Goal: Task Accomplishment & Management: Manage account settings

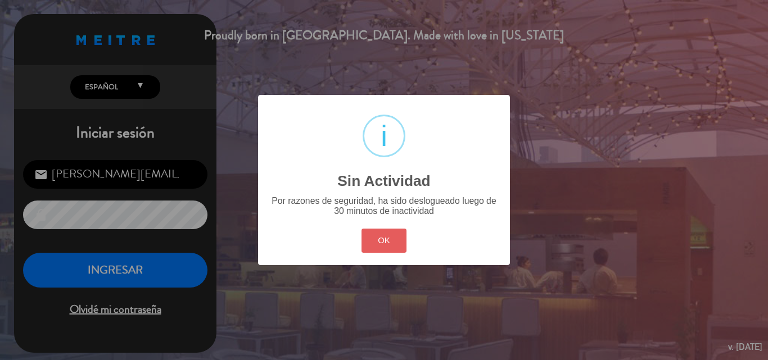
click at [370, 241] on button "OK" at bounding box center [384, 241] width 46 height 24
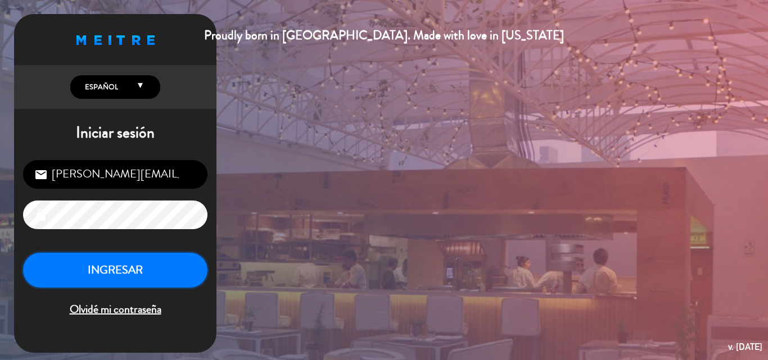
click at [155, 275] on button "INGRESAR" at bounding box center [115, 270] width 184 height 35
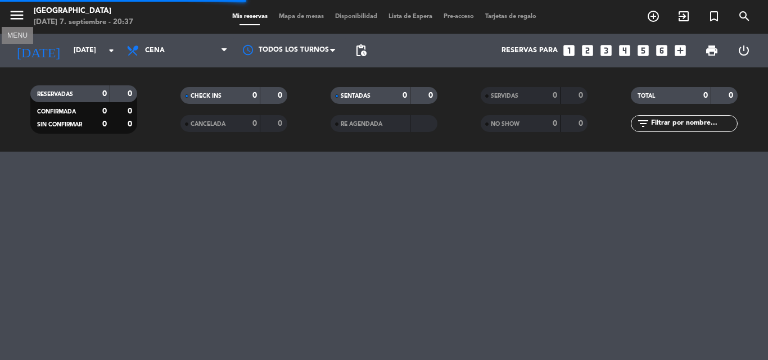
click at [17, 13] on icon "menu" at bounding box center [16, 15] width 17 height 17
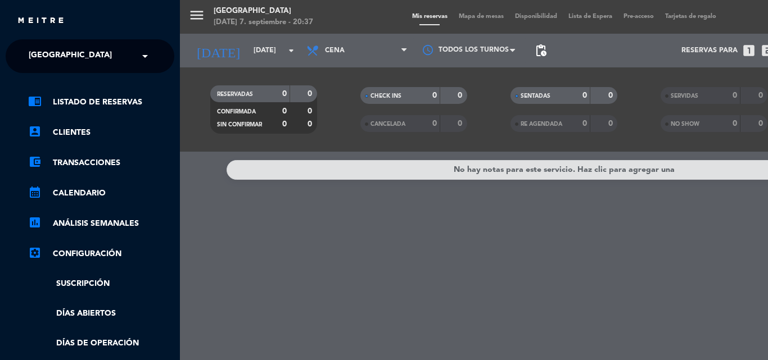
click at [112, 49] on input "text" at bounding box center [90, 56] width 137 height 25
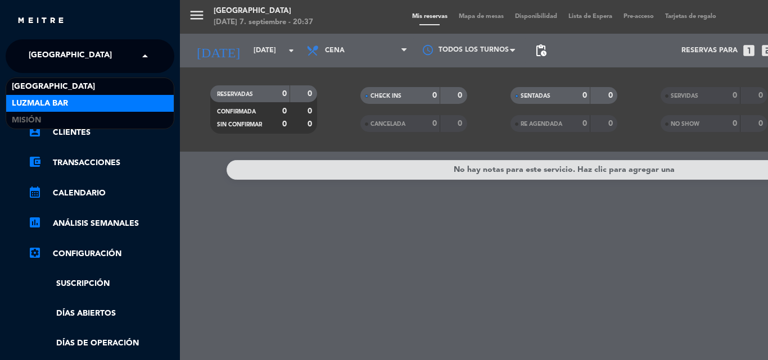
click at [55, 99] on span "Luzmala Bar" at bounding box center [40, 103] width 56 height 13
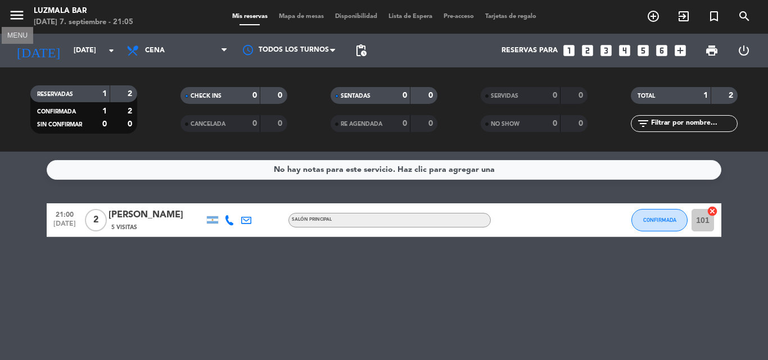
click at [15, 8] on icon "menu" at bounding box center [16, 15] width 17 height 17
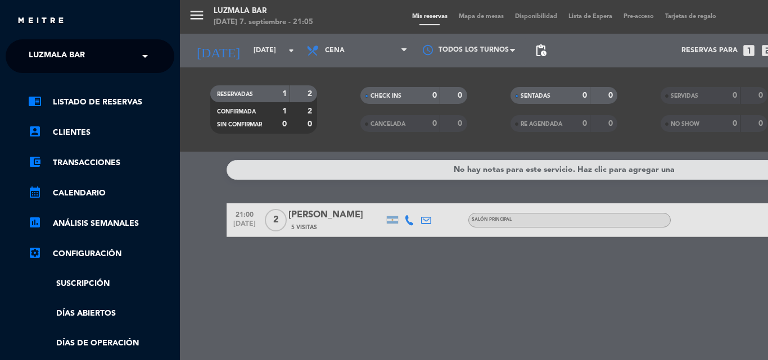
click at [67, 54] on span "Luzmala Bar" at bounding box center [57, 56] width 56 height 24
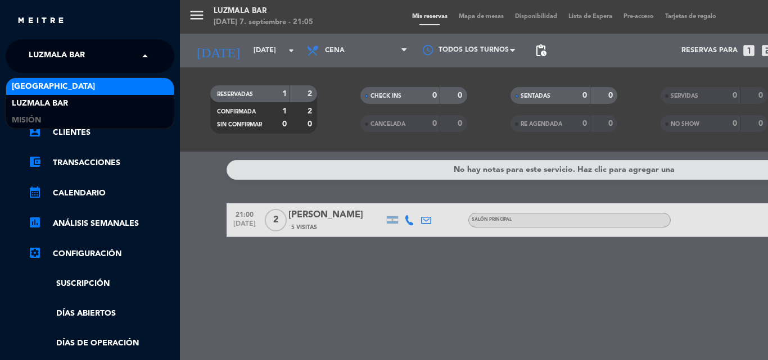
click at [124, 51] on input "text" at bounding box center [90, 56] width 137 height 25
drag, startPoint x: 108, startPoint y: 54, endPoint x: 80, endPoint y: 50, distance: 28.9
click at [105, 53] on input "text" at bounding box center [90, 56] width 137 height 25
click at [77, 51] on span "Luzmala Bar" at bounding box center [57, 56] width 56 height 24
click at [145, 57] on span at bounding box center [147, 56] width 19 height 24
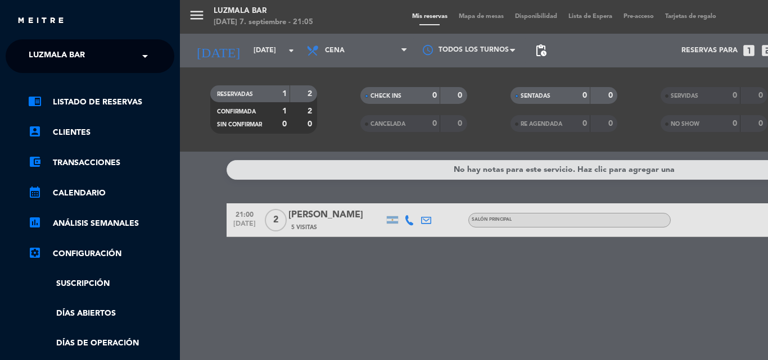
click at [98, 51] on div "× Luzmala Bar" at bounding box center [63, 56] width 78 height 24
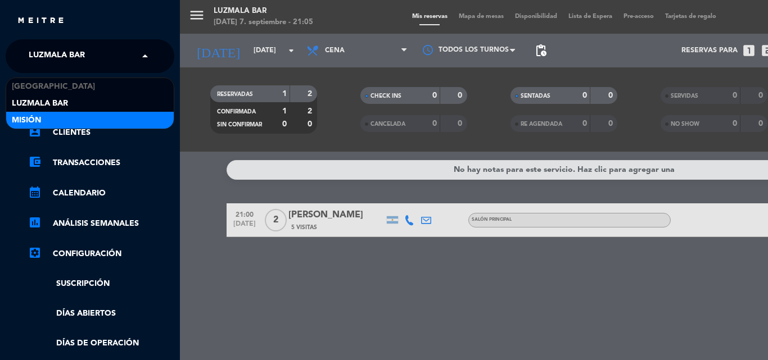
click at [53, 117] on div "Misión" at bounding box center [90, 120] width 168 height 17
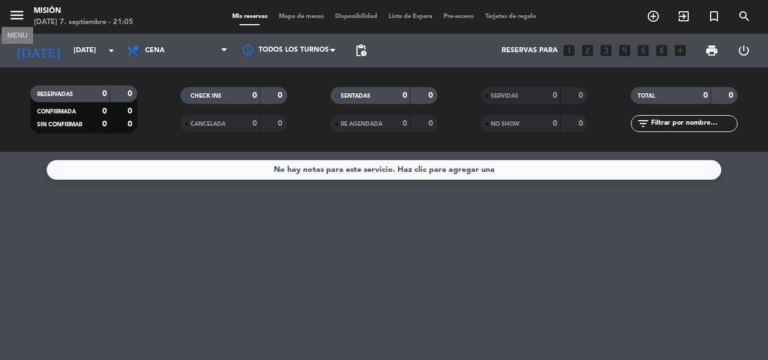
click at [13, 12] on icon "menu" at bounding box center [16, 15] width 17 height 17
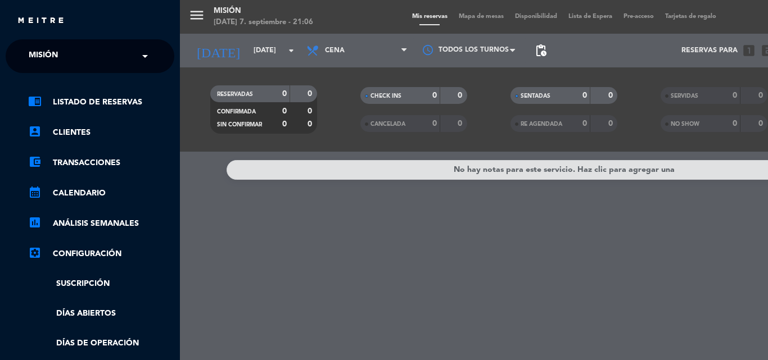
click at [125, 54] on input "text" at bounding box center [90, 56] width 137 height 25
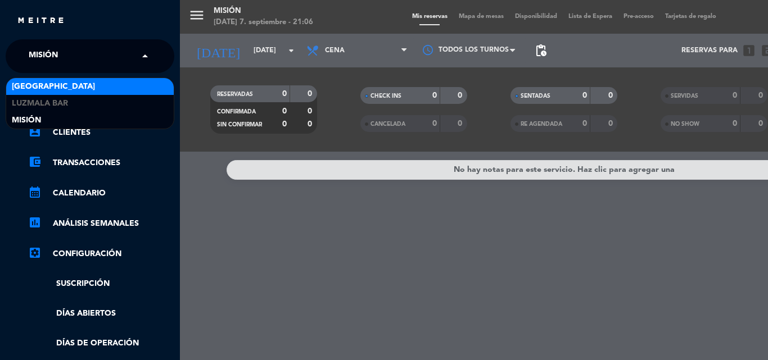
click at [70, 88] on div "[GEOGRAPHIC_DATA]" at bounding box center [90, 86] width 168 height 17
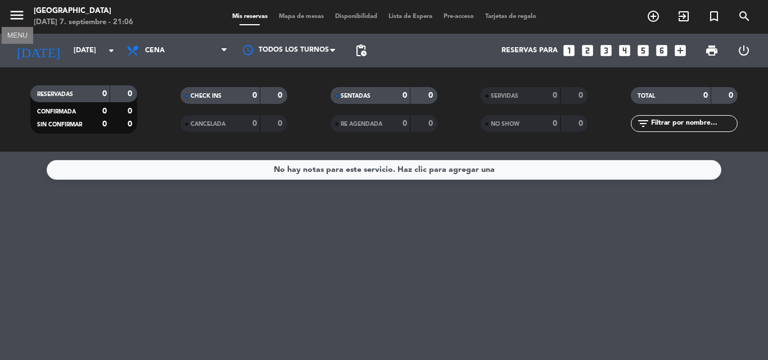
click at [21, 16] on icon "menu" at bounding box center [16, 15] width 17 height 17
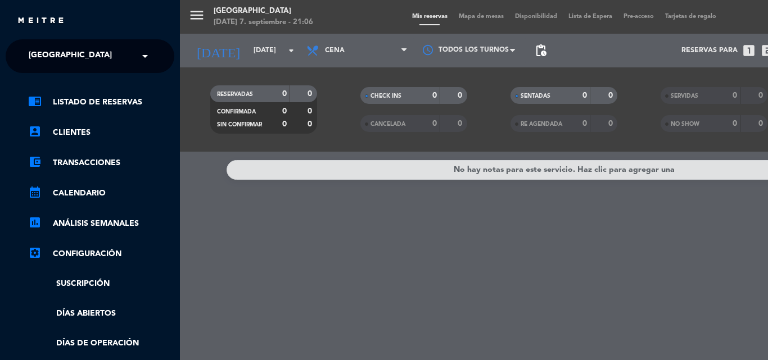
click at [133, 54] on input "text" at bounding box center [90, 56] width 137 height 25
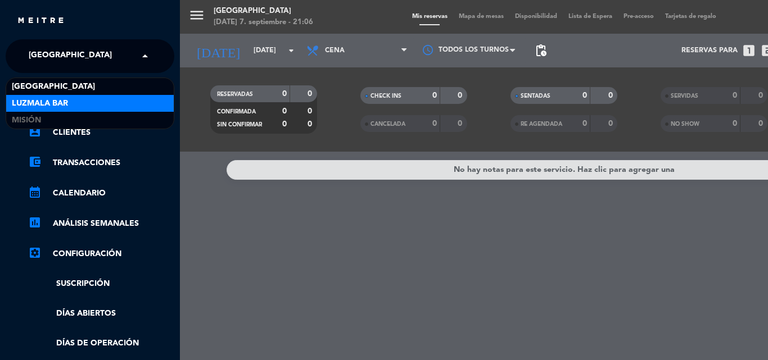
click at [78, 101] on div "Luzmala Bar" at bounding box center [90, 103] width 168 height 17
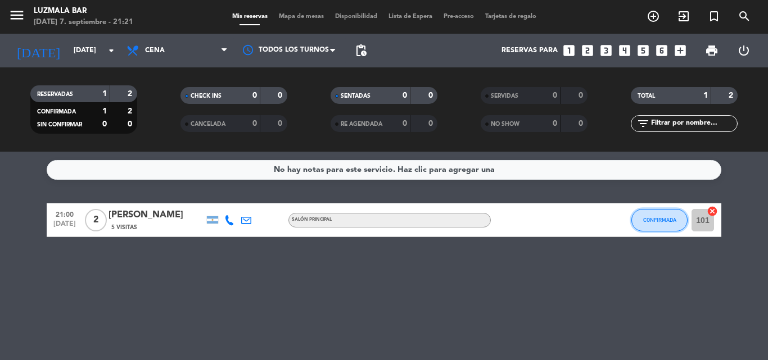
click at [649, 220] on span "CONFIRMADA" at bounding box center [659, 220] width 33 height 6
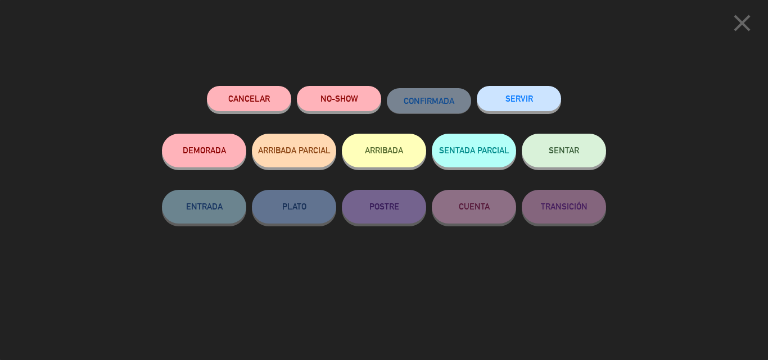
click at [184, 147] on button "DEMORADA" at bounding box center [204, 151] width 84 height 34
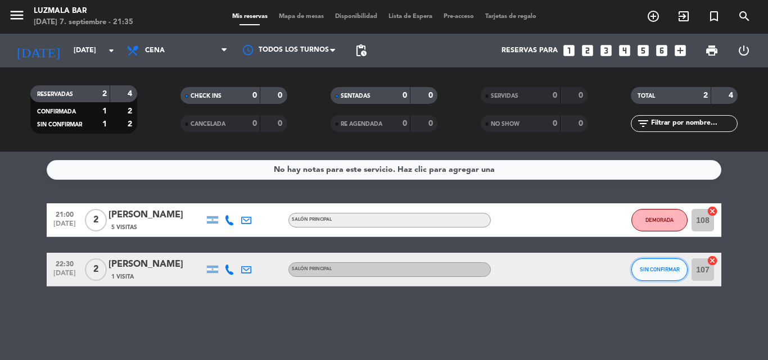
click at [648, 267] on span "SIN CONFIRMAR" at bounding box center [660, 269] width 40 height 6
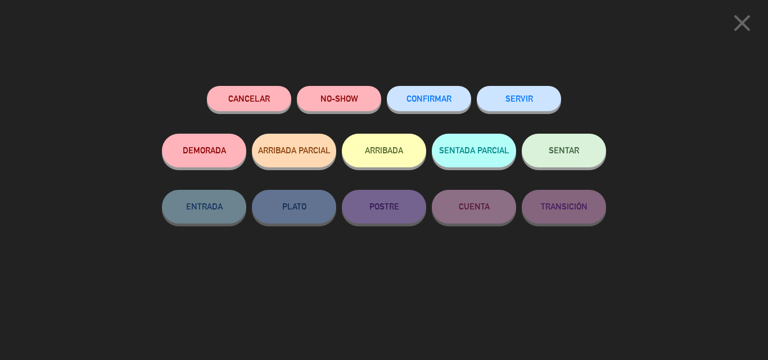
click at [442, 99] on span "CONFIRMAR" at bounding box center [428, 99] width 45 height 10
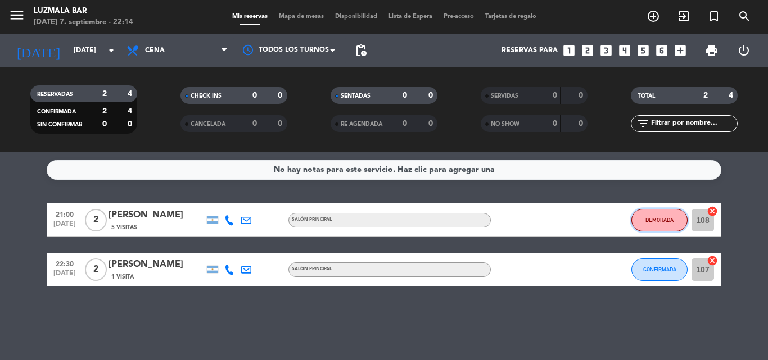
click at [668, 221] on span "DEMORADA" at bounding box center [659, 220] width 28 height 6
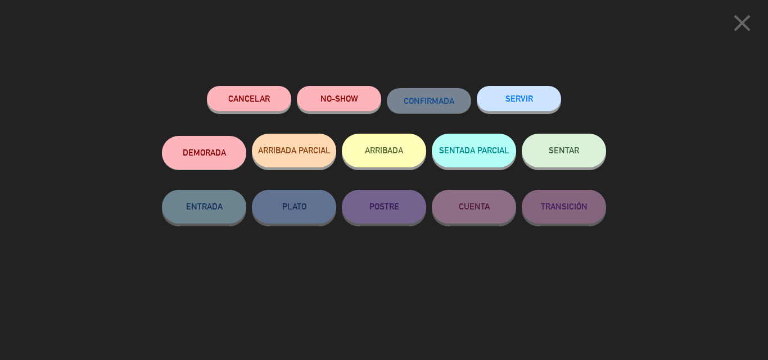
click at [557, 151] on span "SENTAR" at bounding box center [564, 151] width 30 height 10
